Goal: Task Accomplishment & Management: Use online tool/utility

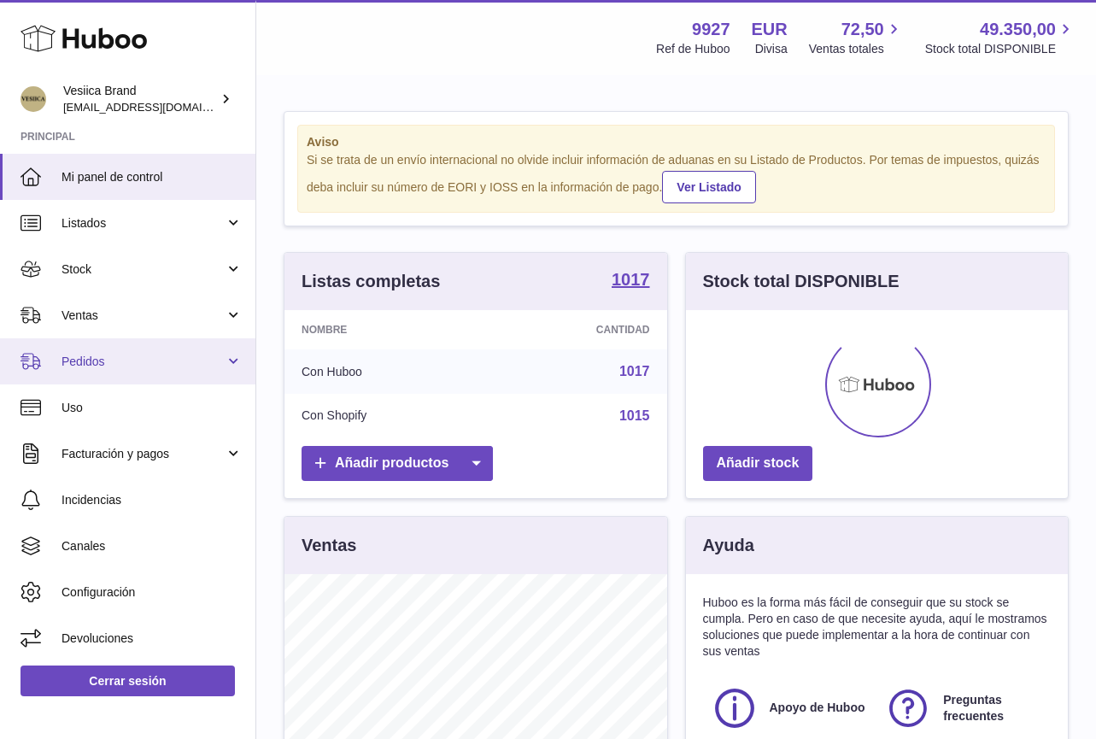
scroll to position [266, 382]
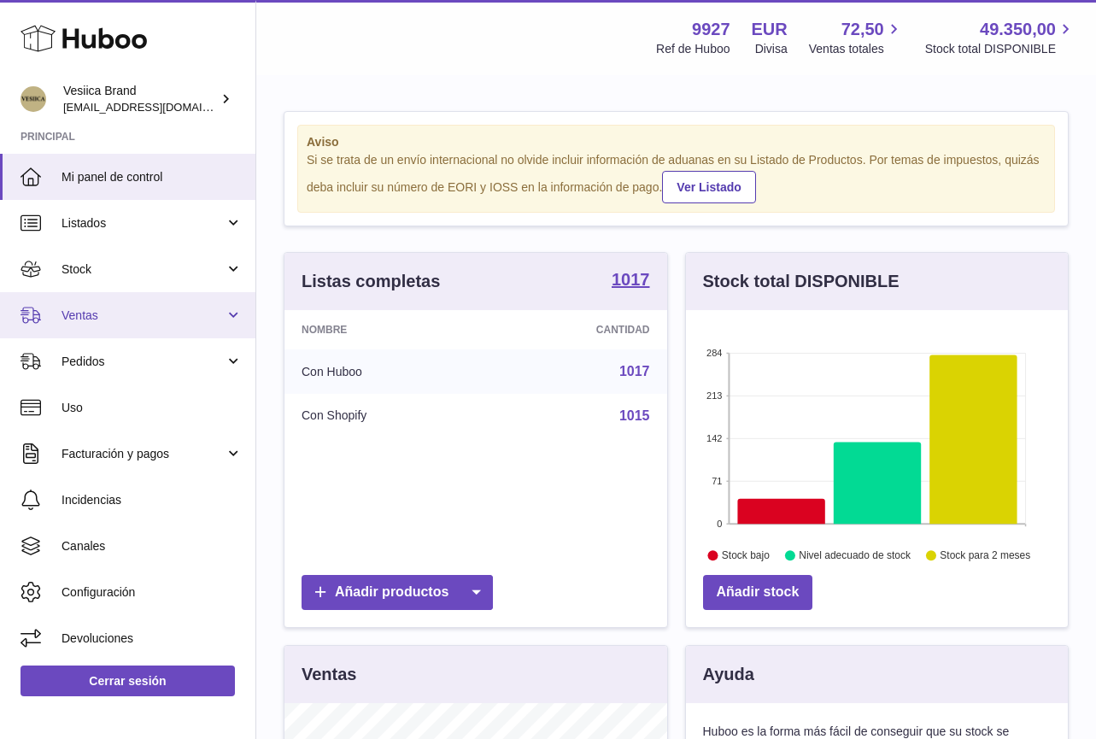
click at [110, 309] on span "Ventas" at bounding box center [142, 315] width 163 height 16
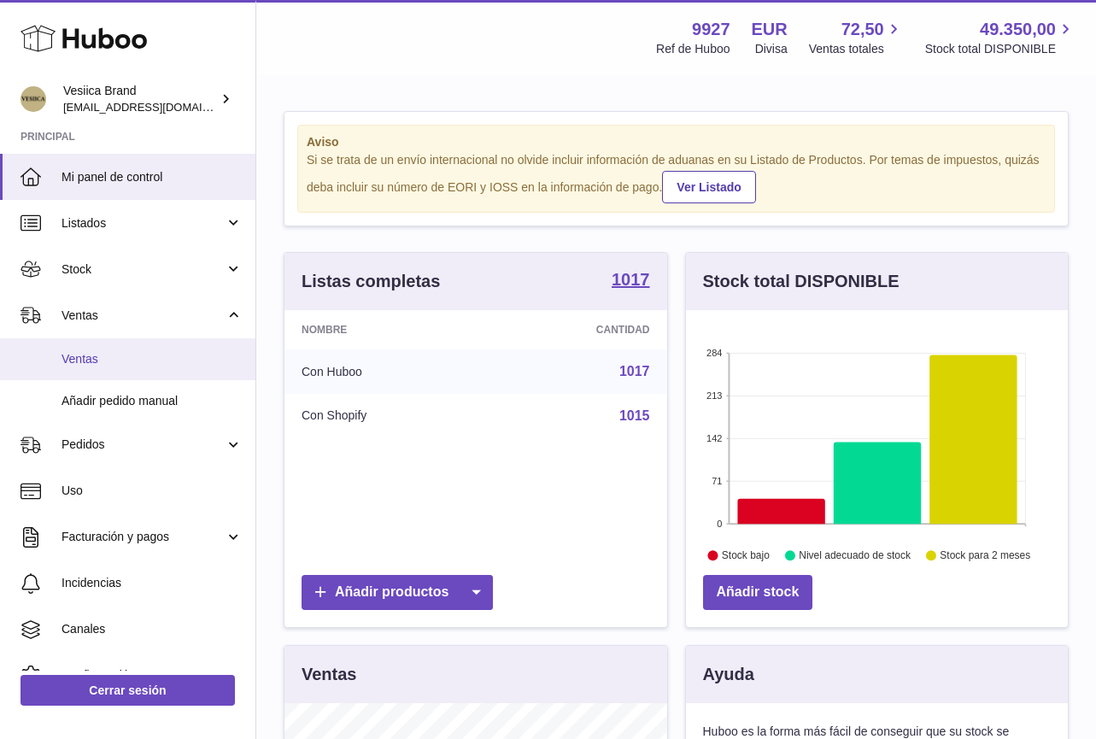
click at [100, 355] on span "Ventas" at bounding box center [151, 359] width 181 height 16
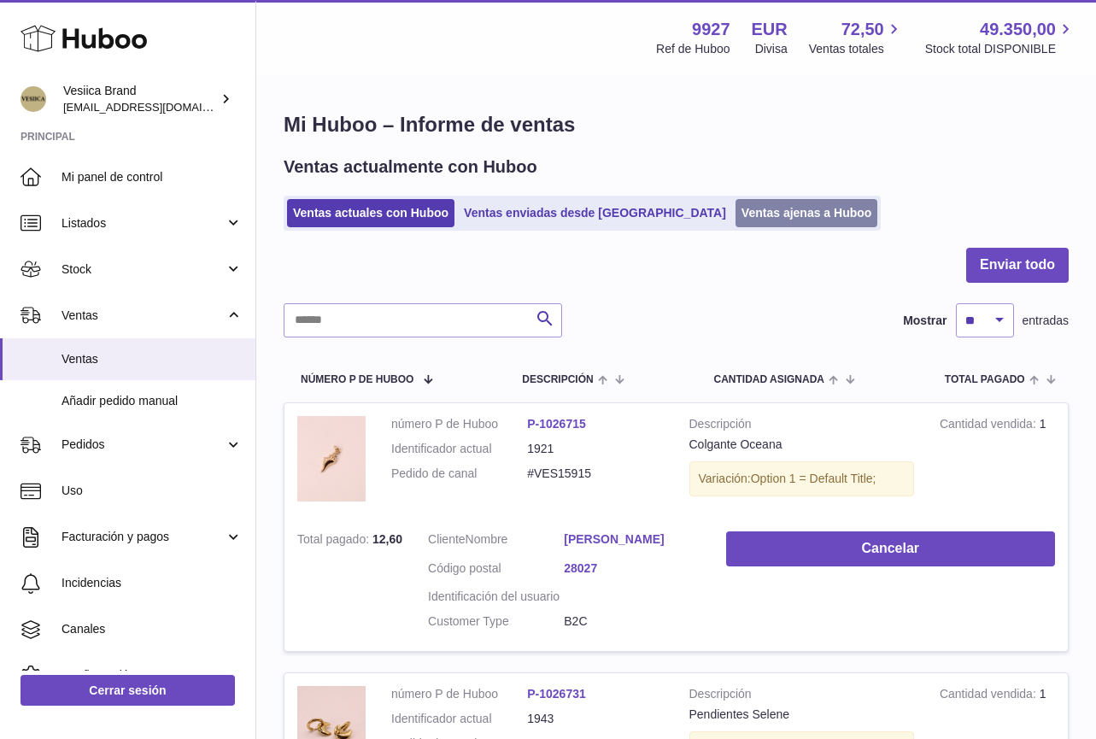
click at [739, 208] on link "Ventas ajenas a Huboo" at bounding box center [806, 213] width 143 height 28
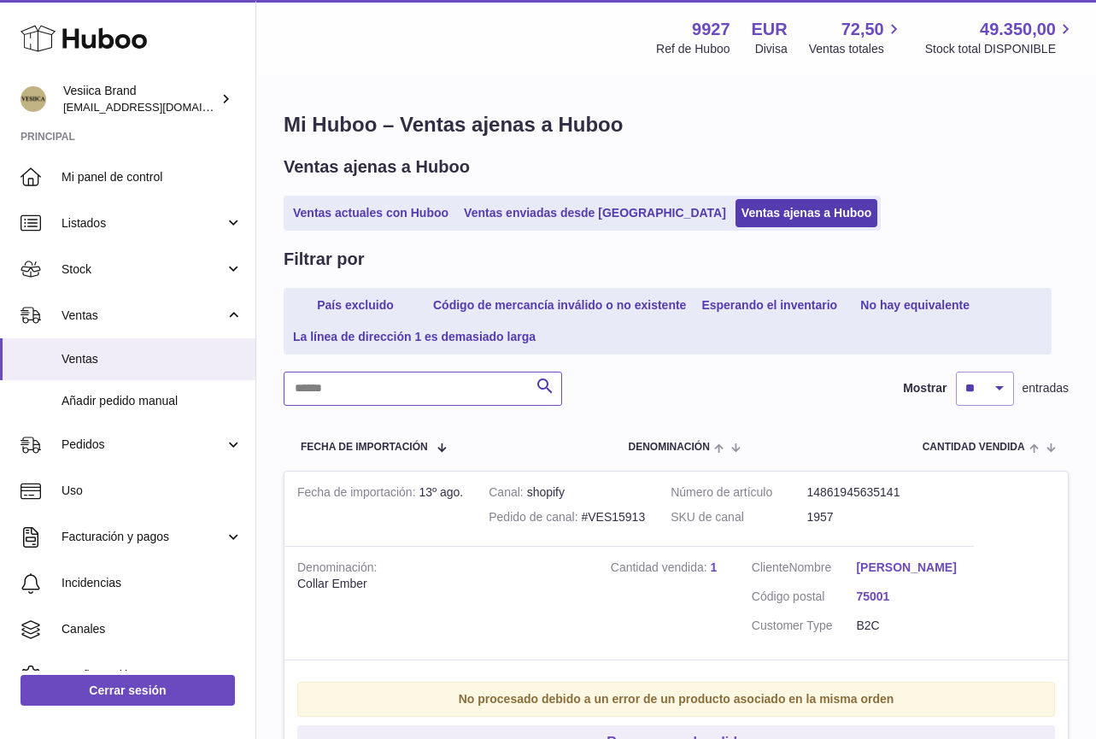
click at [404, 398] on input "text" at bounding box center [423, 388] width 278 height 34
paste input "**********"
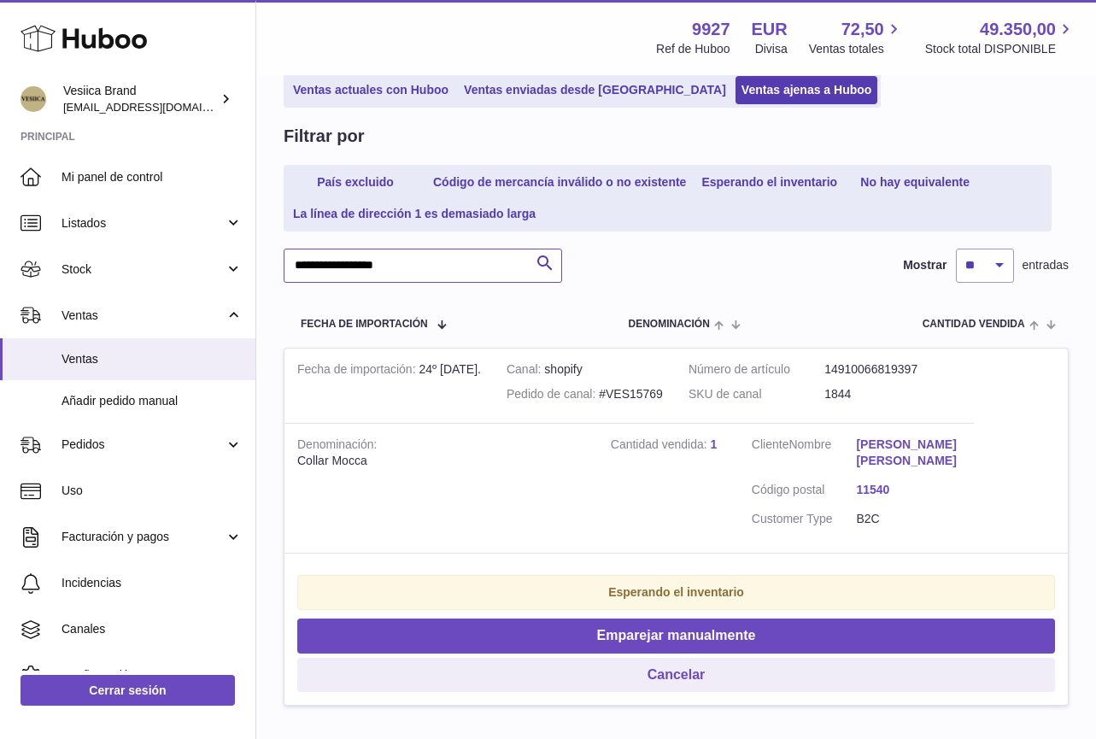
scroll to position [245, 0]
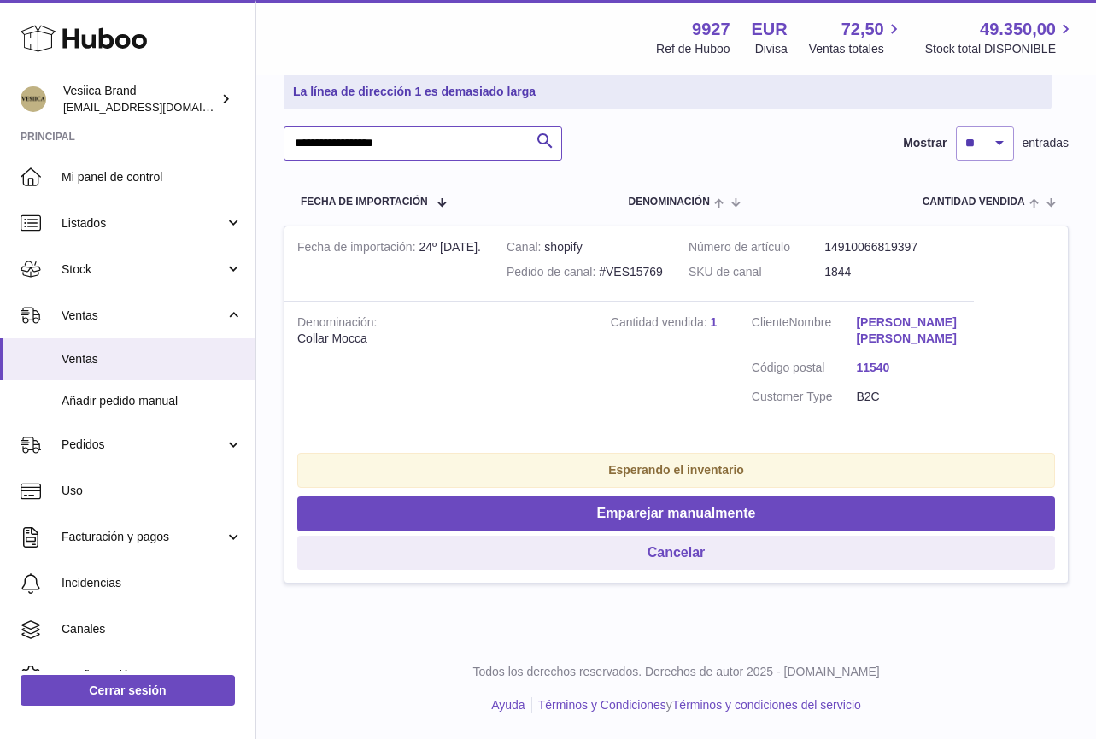
type input "**********"
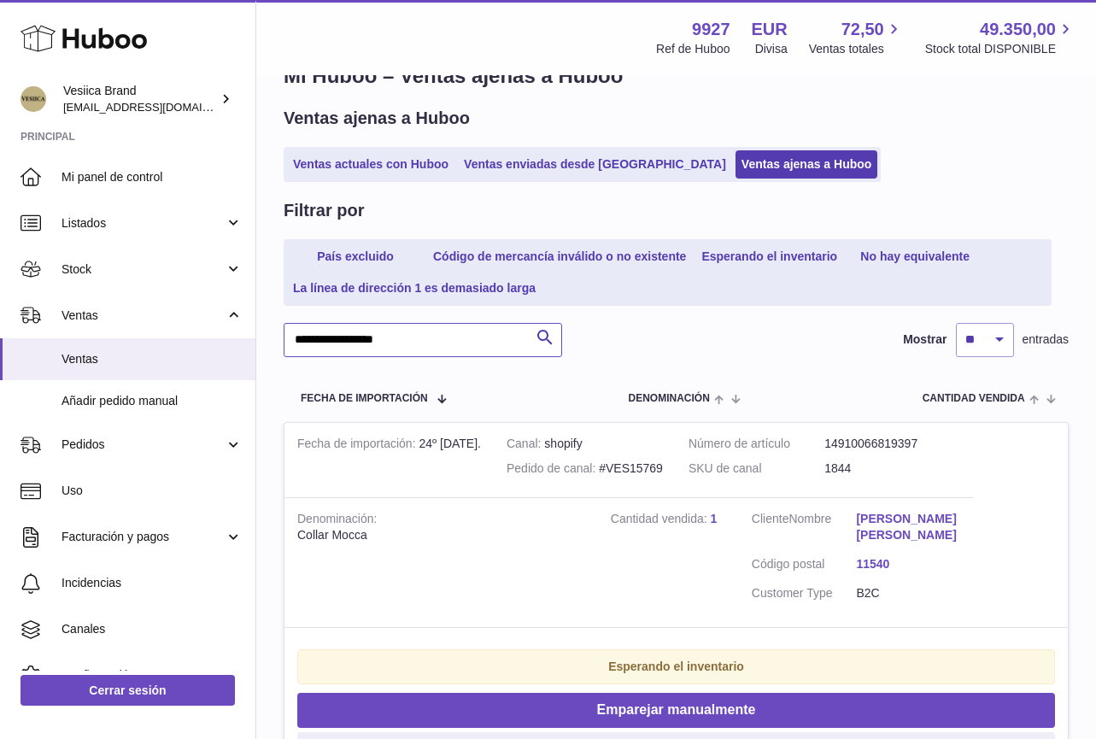
scroll to position [0, 0]
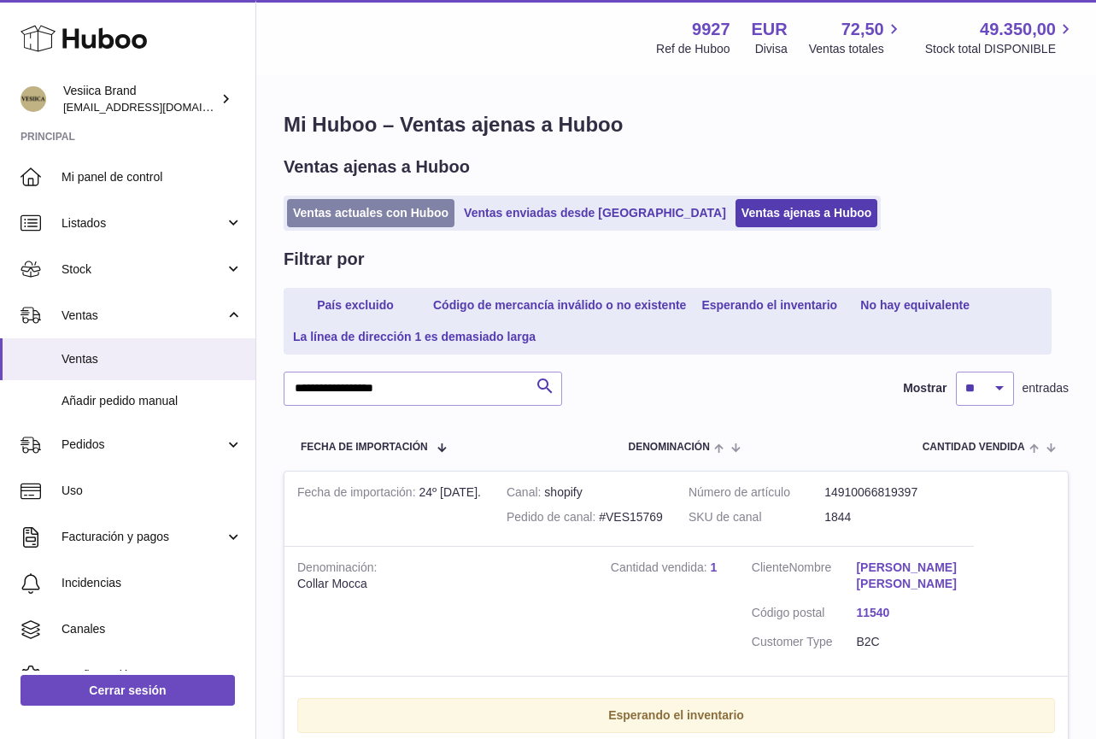
click at [359, 210] on link "Ventas actuales con Huboo" at bounding box center [370, 213] width 167 height 28
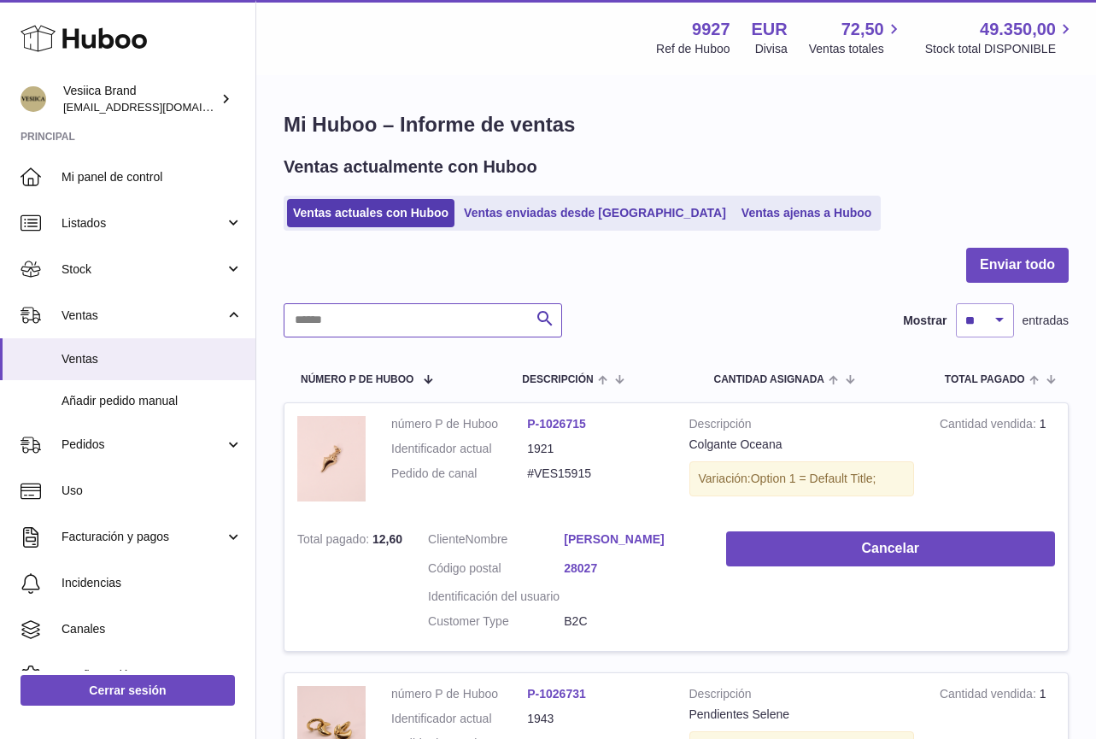
click at [465, 326] on input "text" at bounding box center [423, 320] width 278 height 34
paste input "**********"
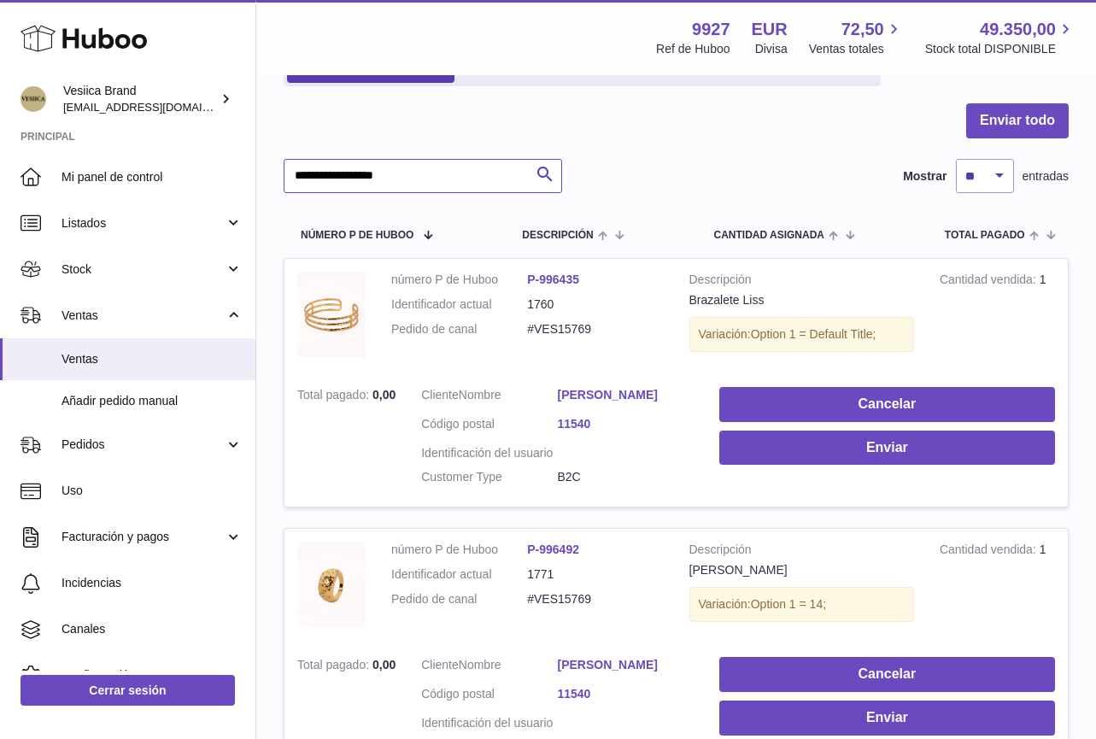
scroll to position [136, 0]
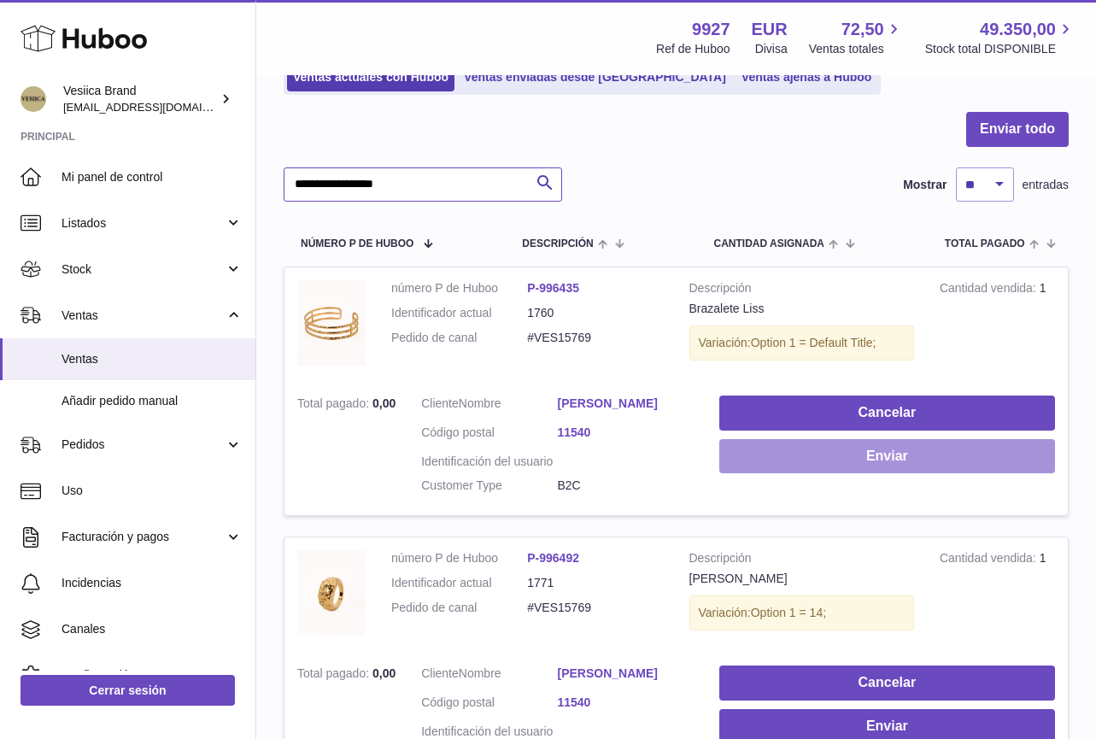
type input "**********"
click at [812, 467] on button "Enviar" at bounding box center [887, 456] width 336 height 35
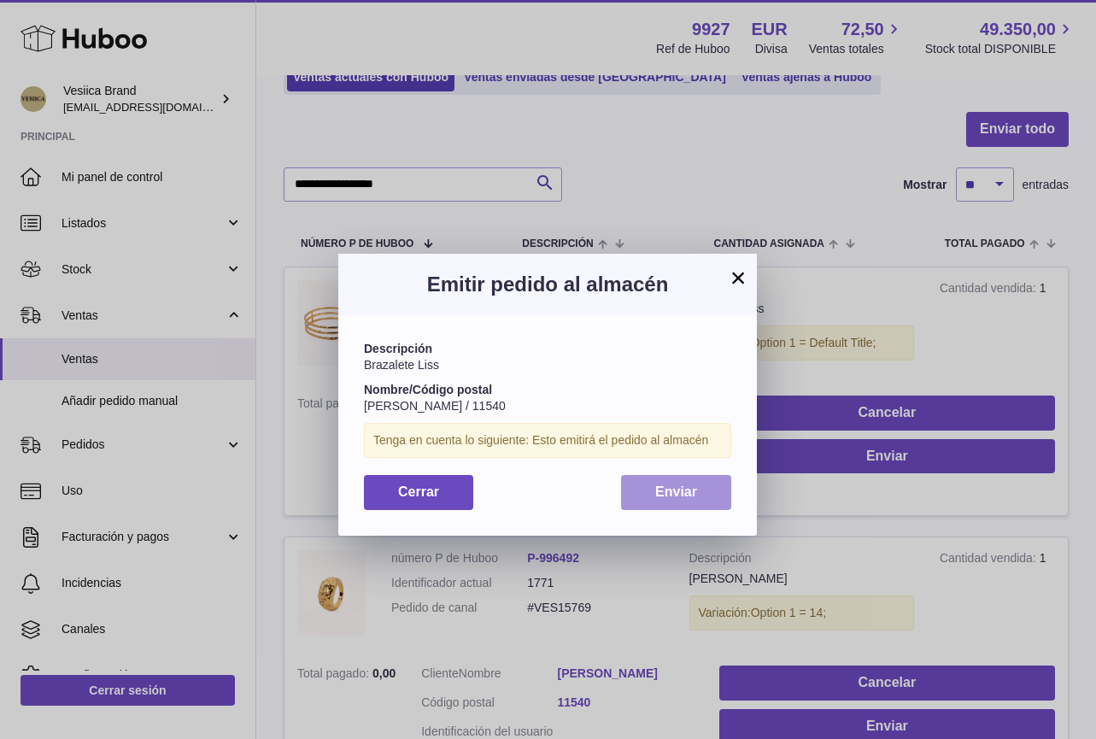
click at [697, 499] on button "Enviar" at bounding box center [676, 492] width 110 height 35
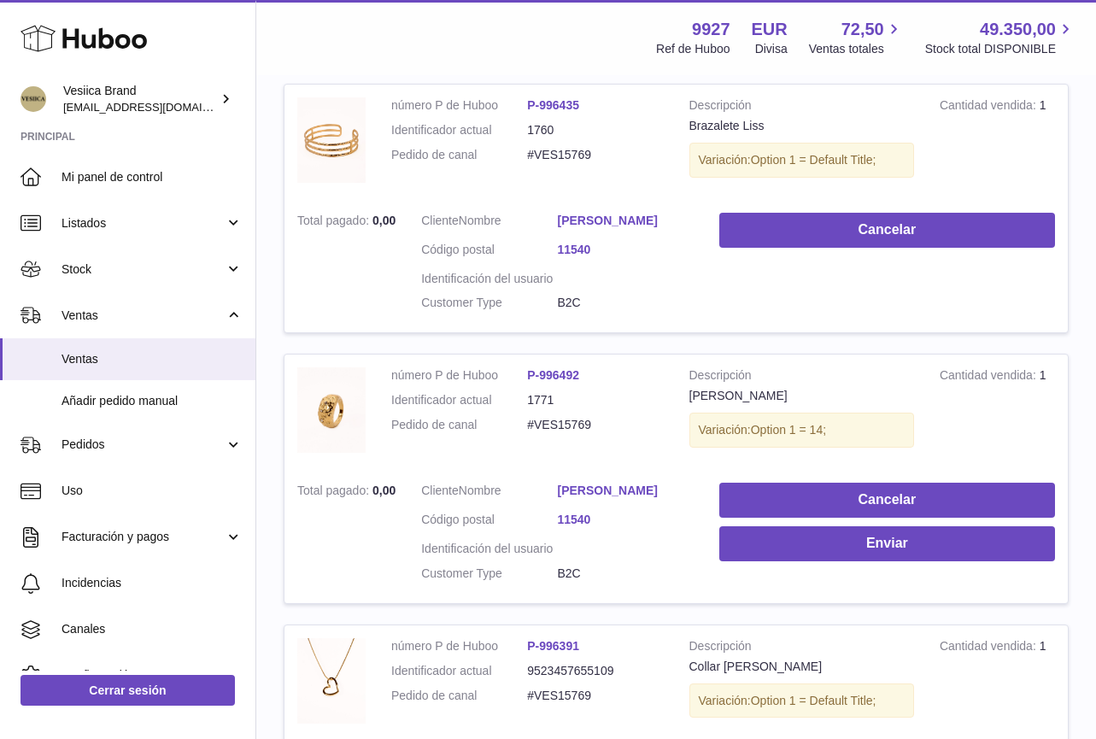
scroll to position [325, 0]
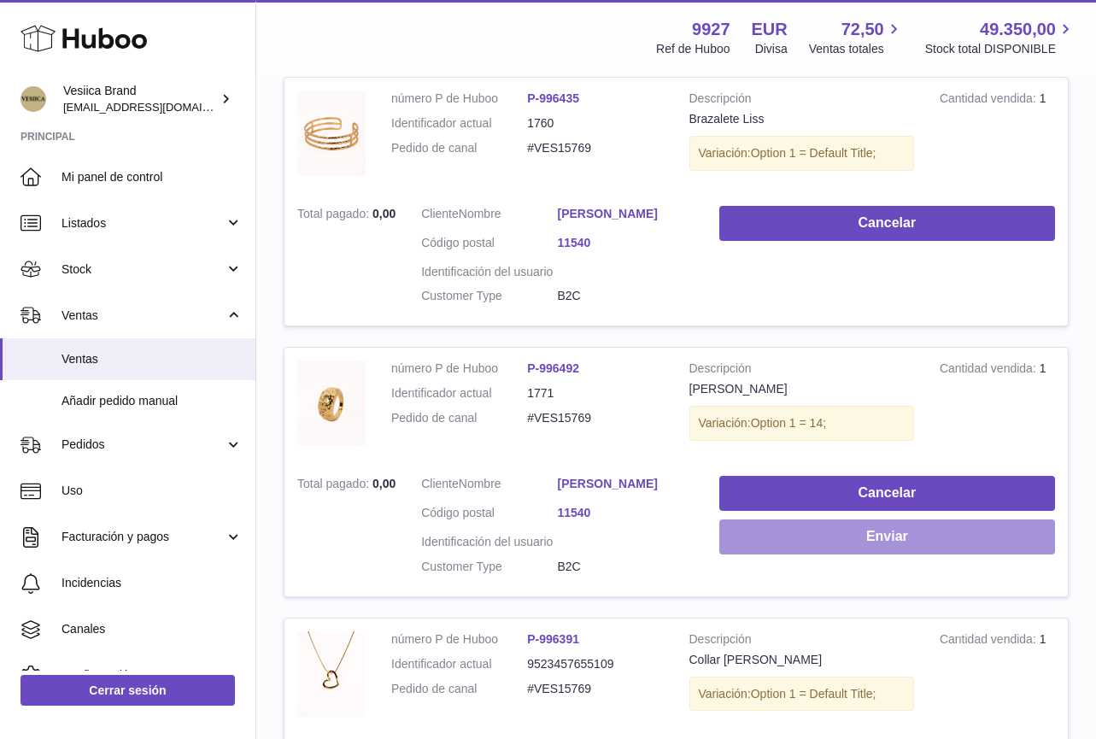
click at [734, 547] on button "Enviar" at bounding box center [887, 536] width 336 height 35
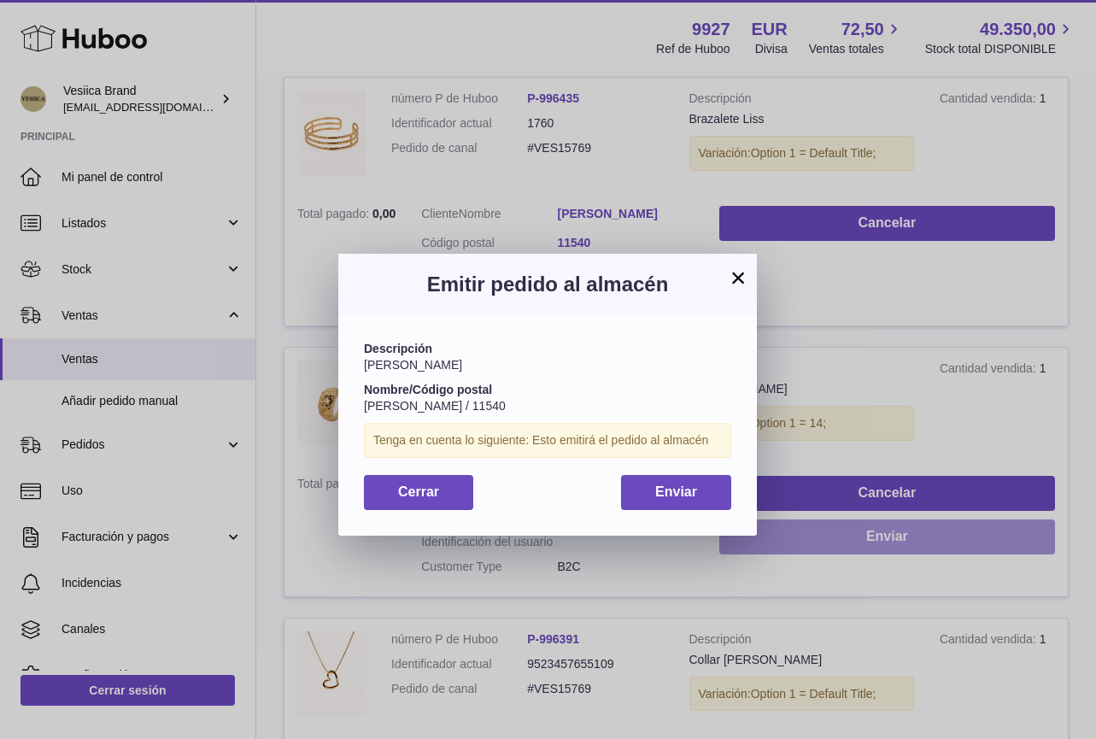
scroll to position [26, 0]
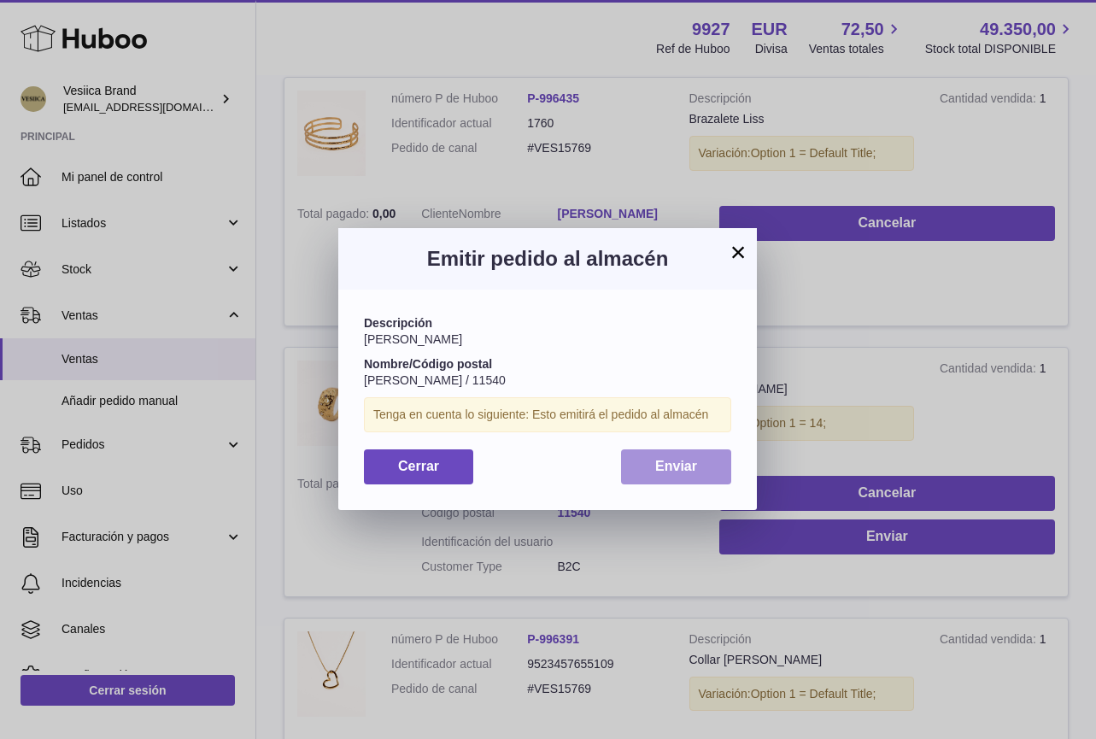
click at [716, 477] on button "Enviar" at bounding box center [676, 466] width 110 height 35
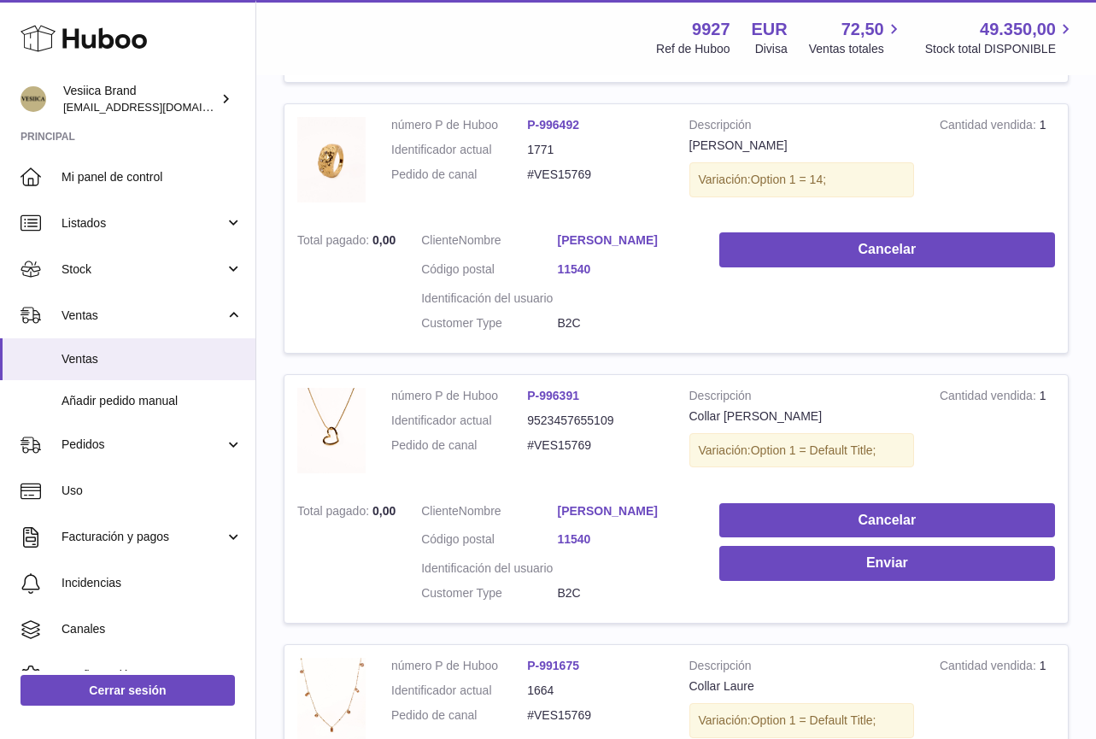
scroll to position [581, 0]
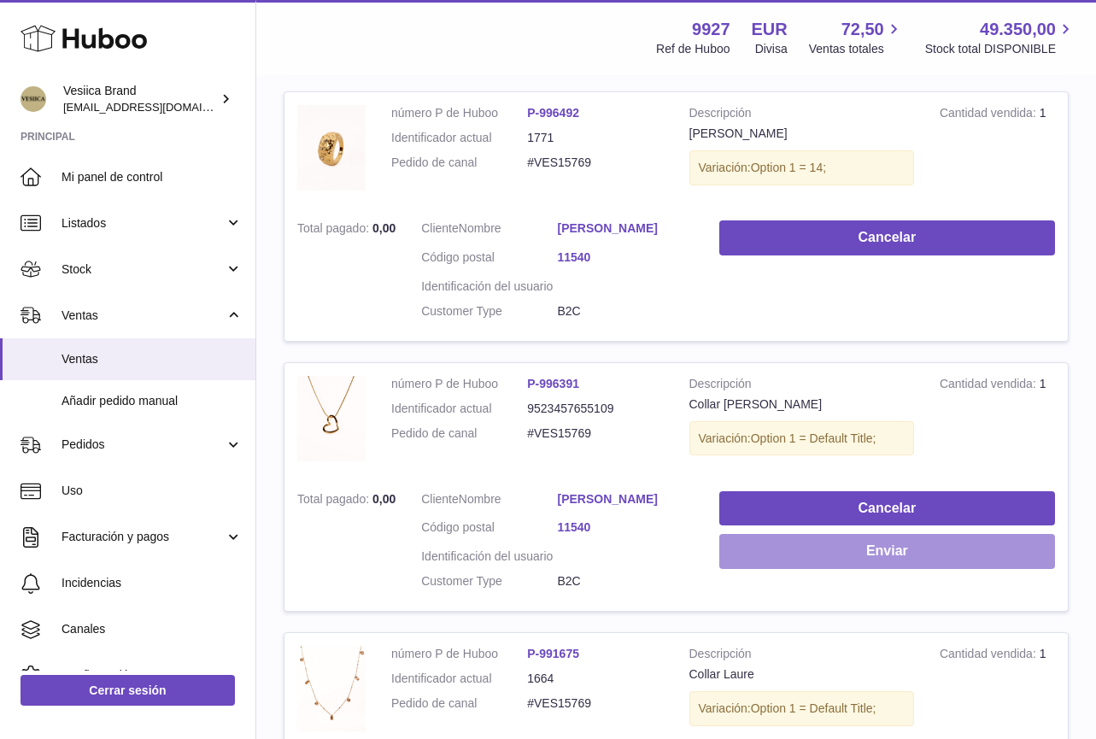
click at [740, 552] on button "Enviar" at bounding box center [887, 551] width 336 height 35
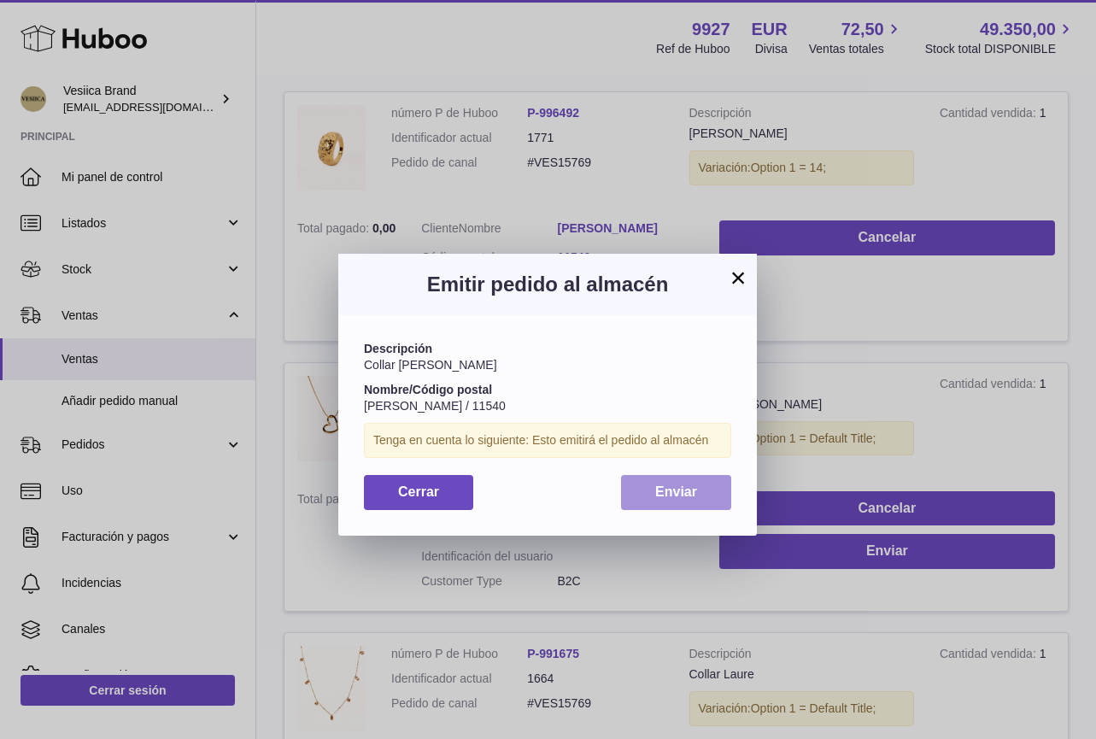
click at [693, 496] on span "Enviar" at bounding box center [676, 491] width 42 height 15
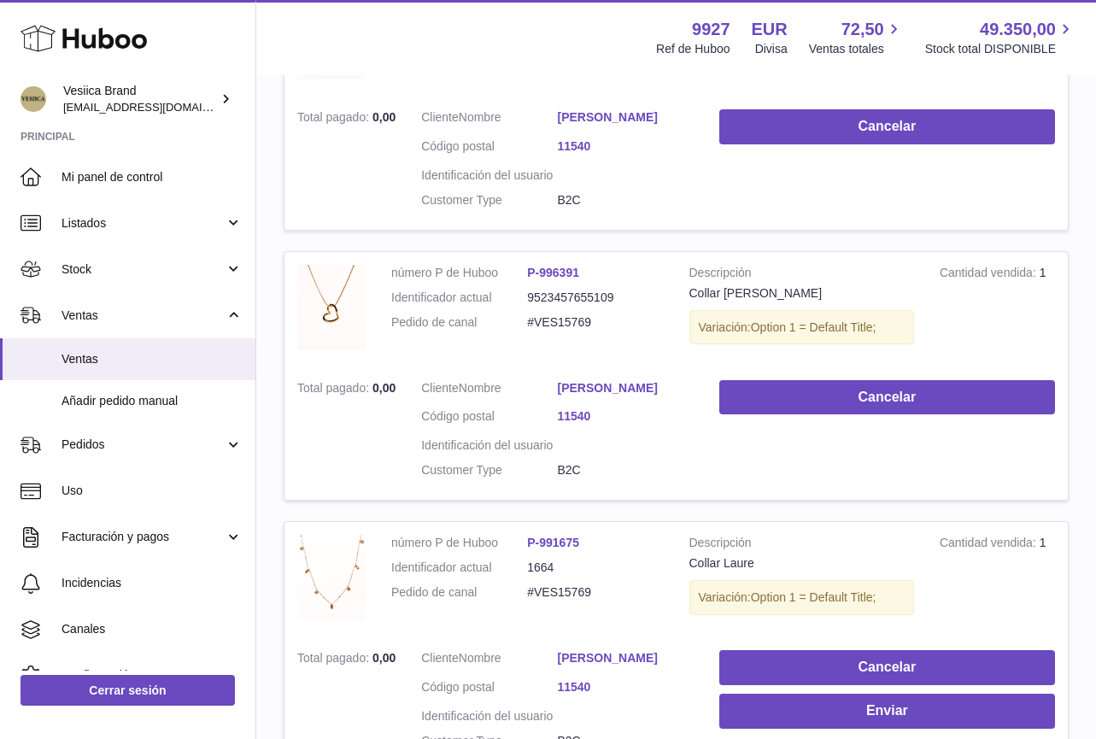
scroll to position [529, 0]
